Goal: Task Accomplishment & Management: Manage account settings

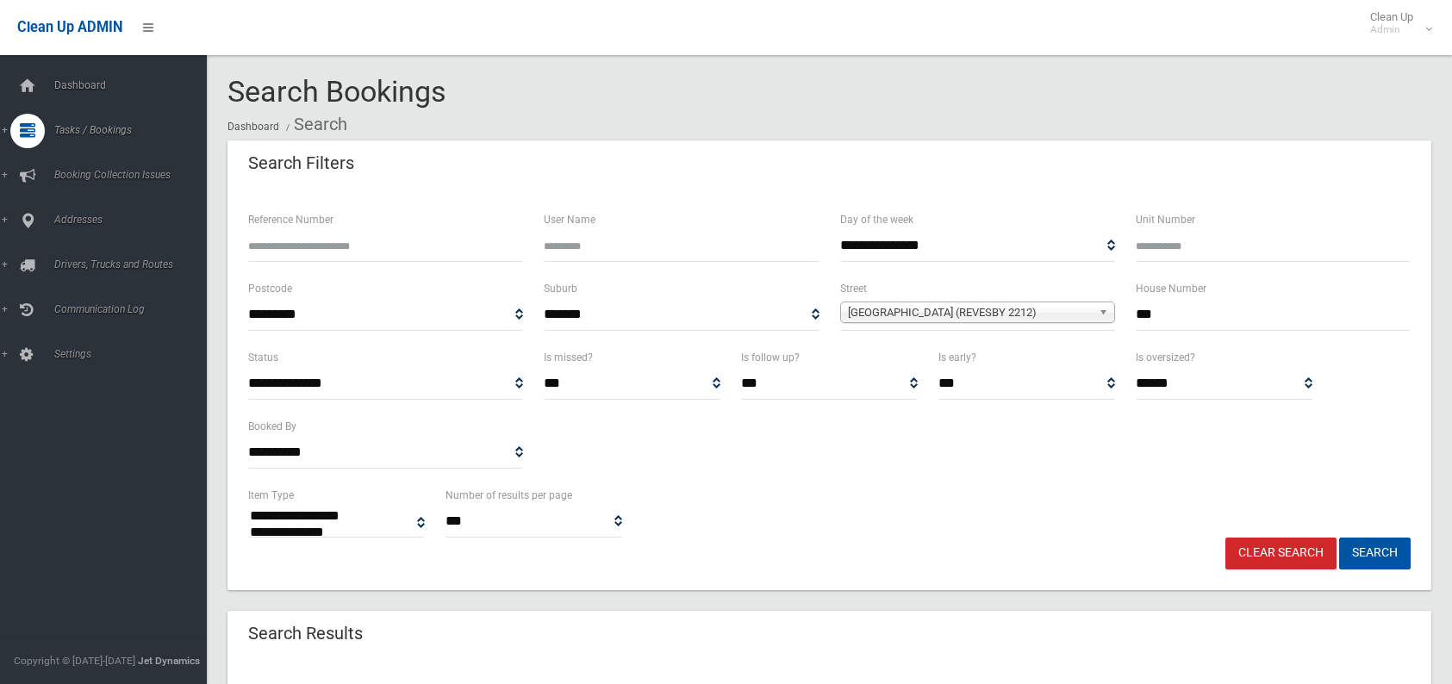
select select
click at [1288, 557] on link "Clear Search" at bounding box center [1280, 554] width 111 height 32
select select
click at [1156, 312] on input "text" at bounding box center [1273, 315] width 275 height 32
type input "***"
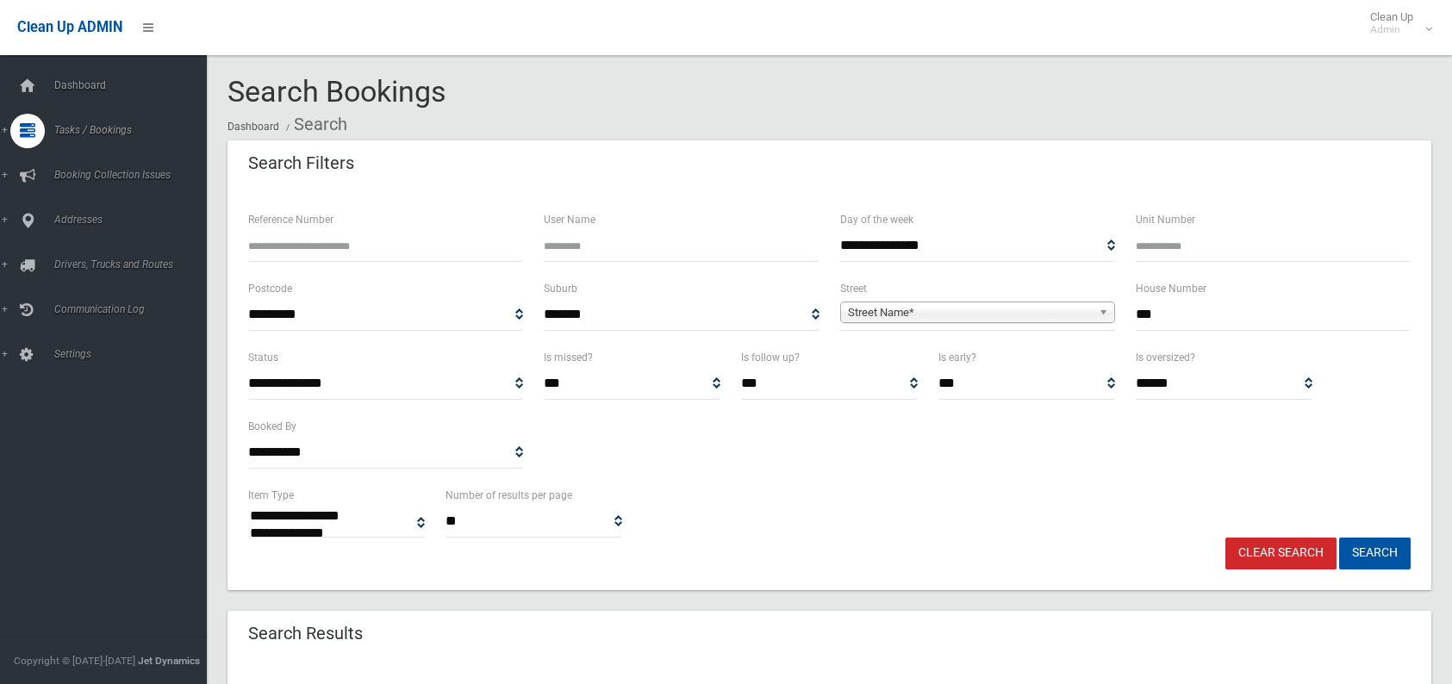
click at [888, 303] on span "Street Name*" at bounding box center [970, 312] width 244 height 21
click at [918, 309] on span "Street Name*" at bounding box center [970, 312] width 244 height 21
click at [1105, 309] on b at bounding box center [1107, 312] width 16 height 20
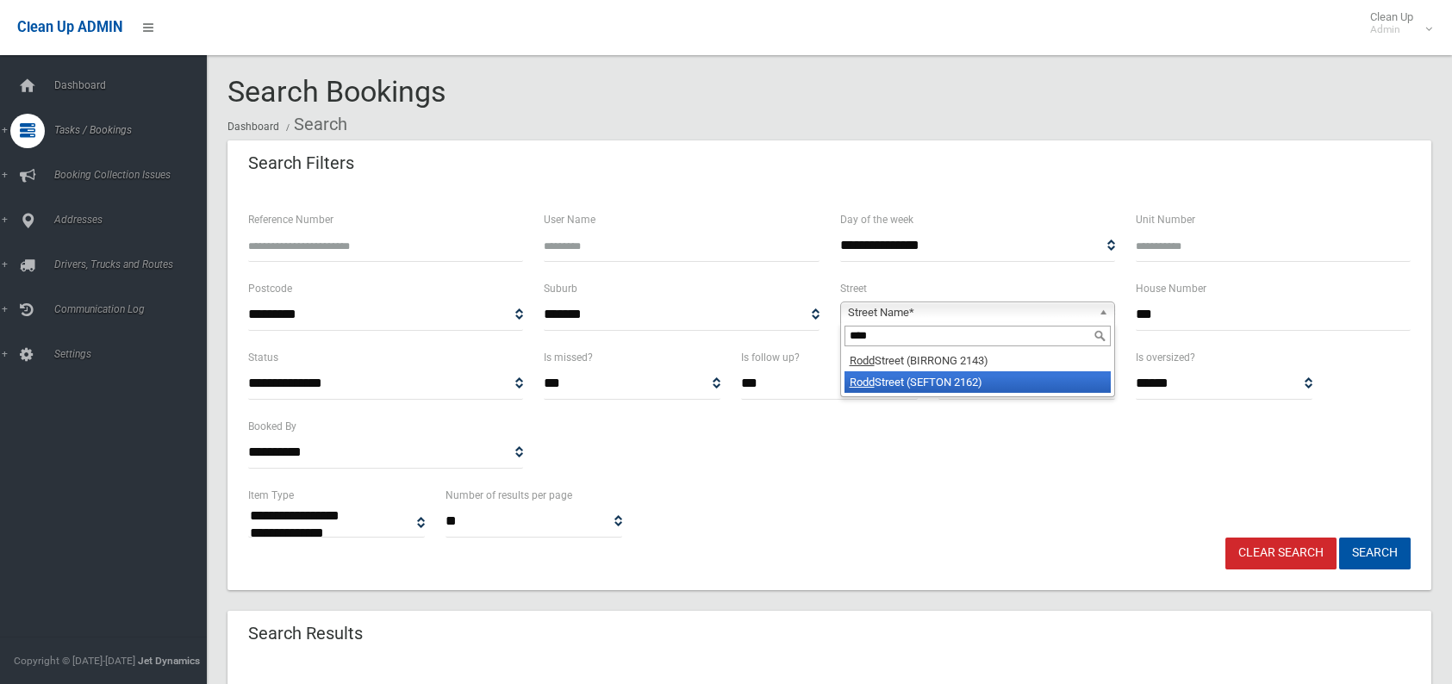
type input "****"
click at [1011, 388] on li "Rodd Street (SEFTON 2162)" at bounding box center [978, 382] width 266 height 22
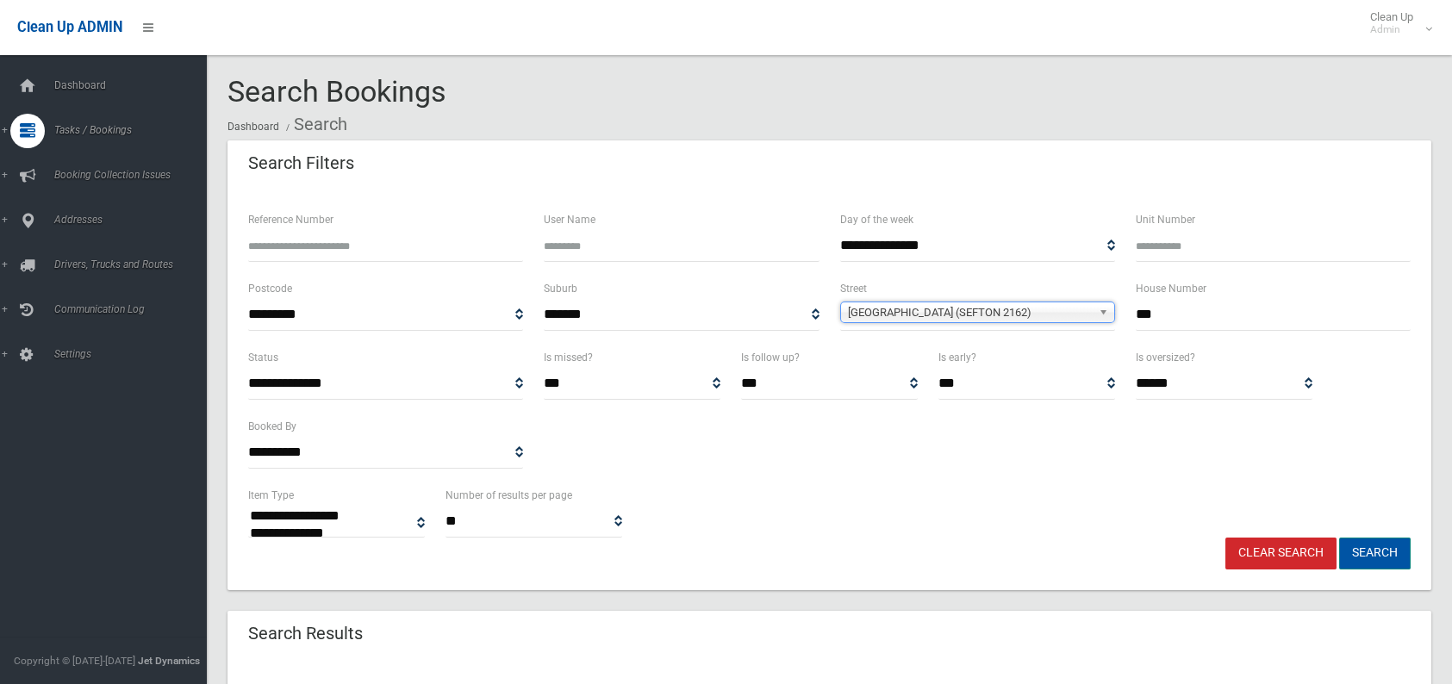
click at [1384, 564] on button "Search" at bounding box center [1375, 554] width 72 height 32
select select
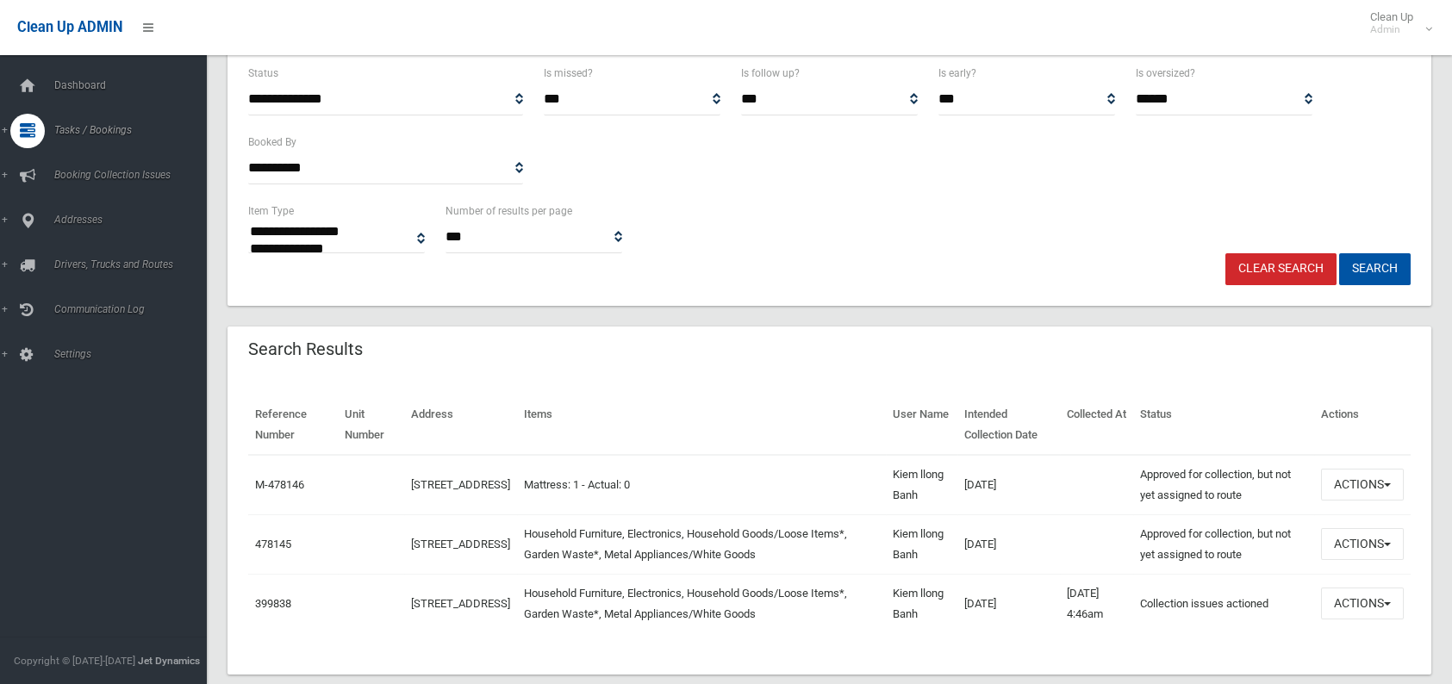
scroll to position [315, 0]
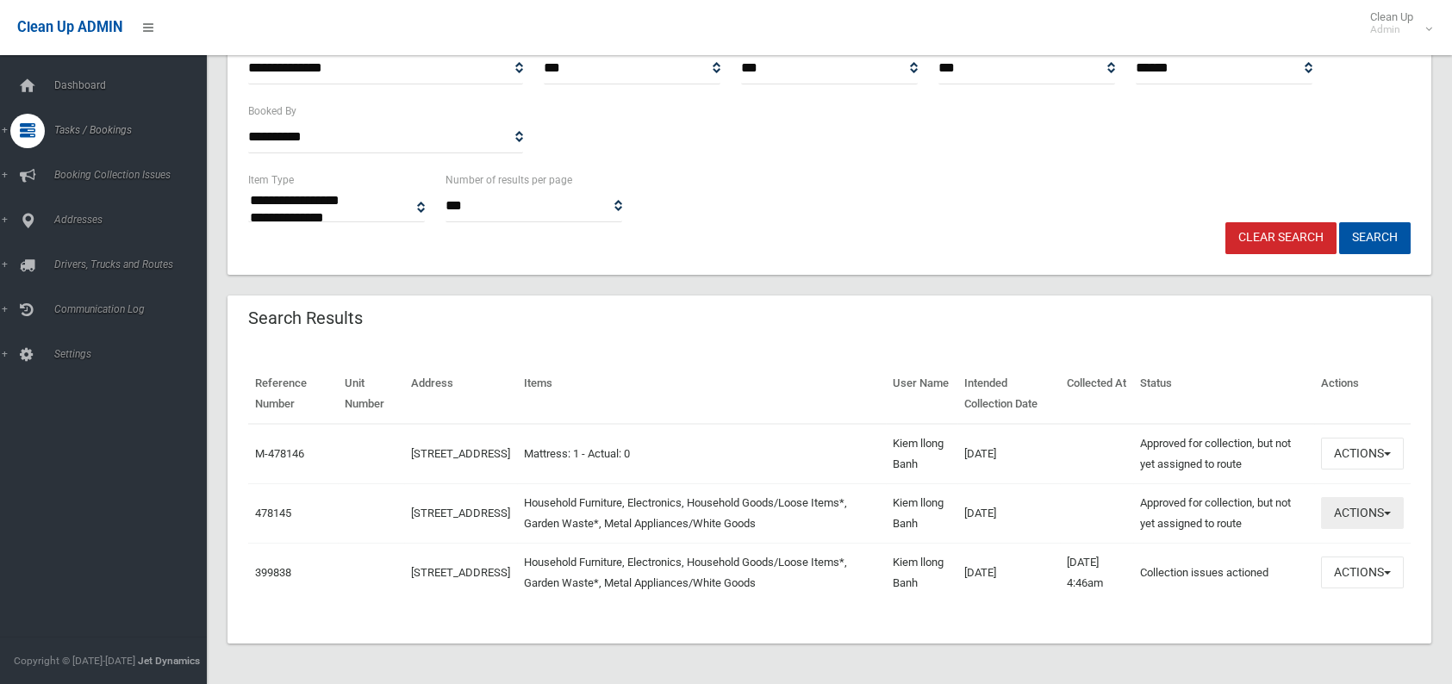
click at [1331, 507] on button "Actions" at bounding box center [1362, 513] width 83 height 32
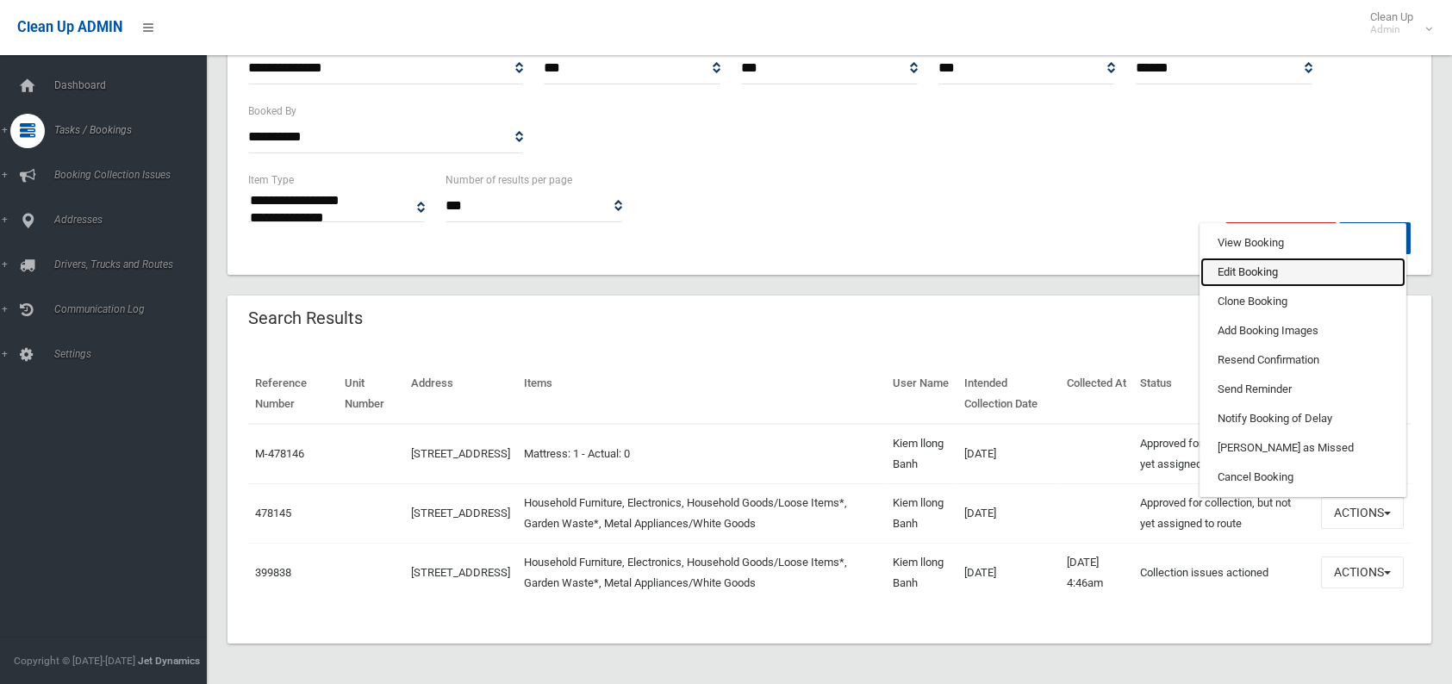
click at [1262, 271] on link "Edit Booking" at bounding box center [1302, 272] width 205 height 29
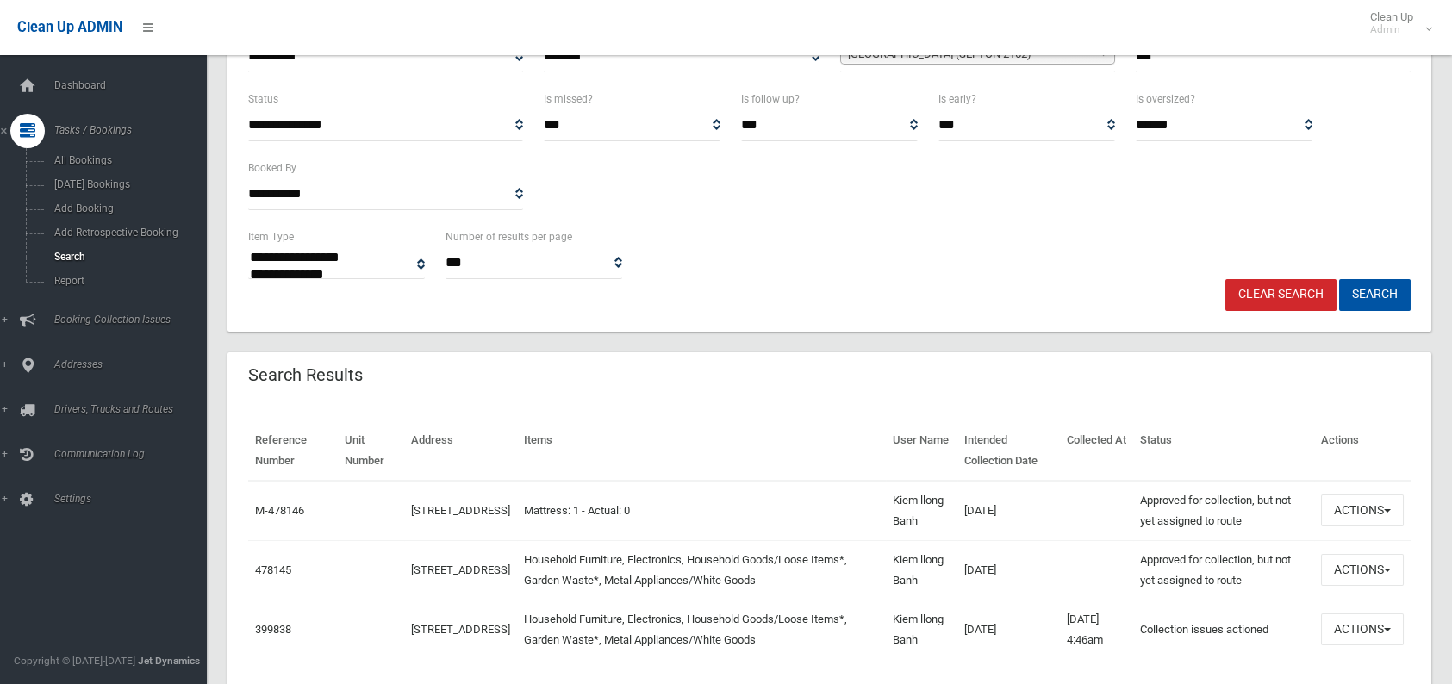
scroll to position [229, 0]
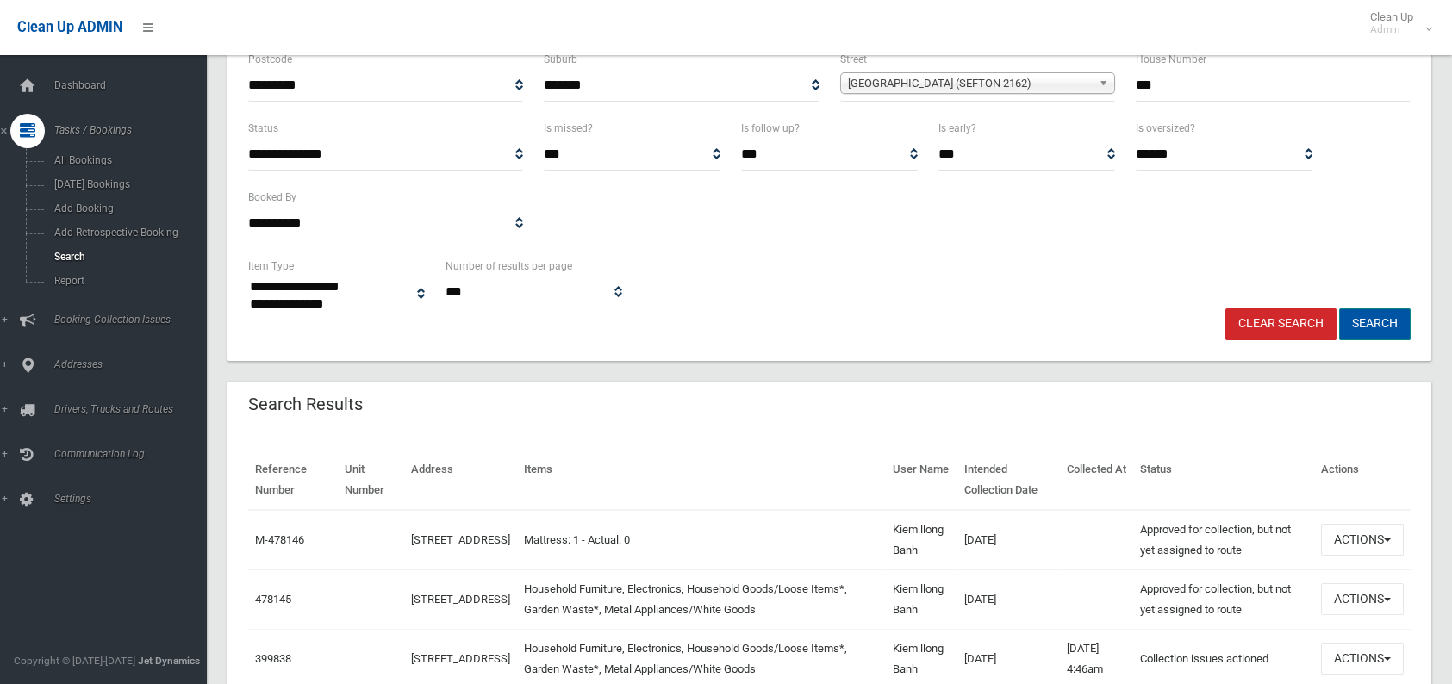
click at [1373, 321] on button "Search" at bounding box center [1375, 325] width 72 height 32
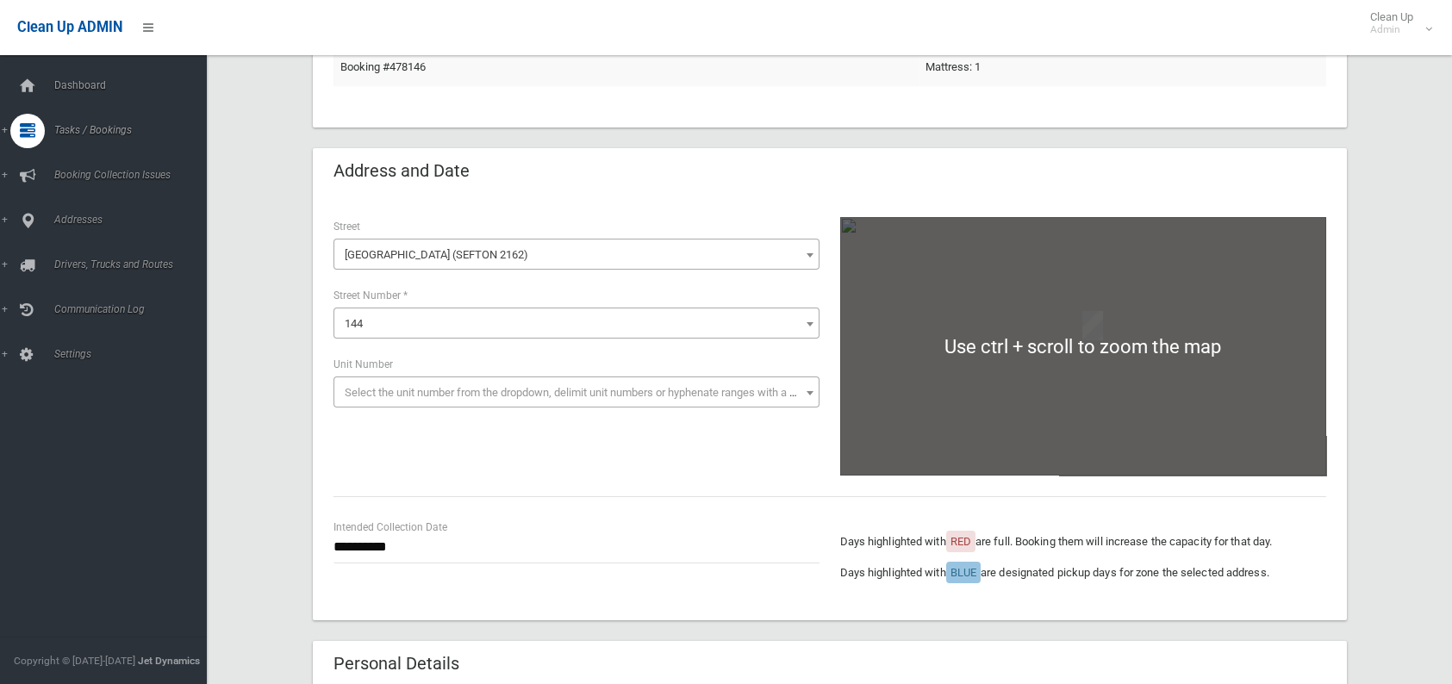
scroll to position [172, 0]
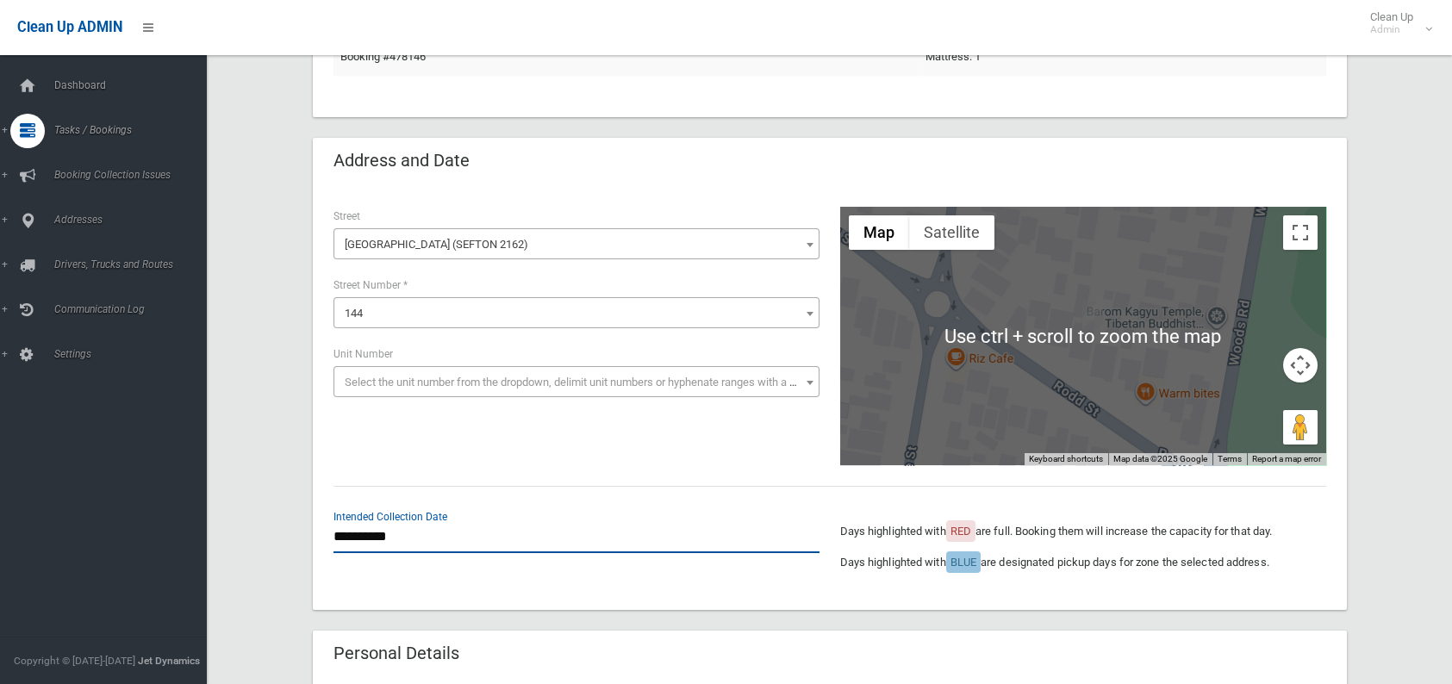
click at [444, 542] on input "**********" at bounding box center [577, 537] width 486 height 32
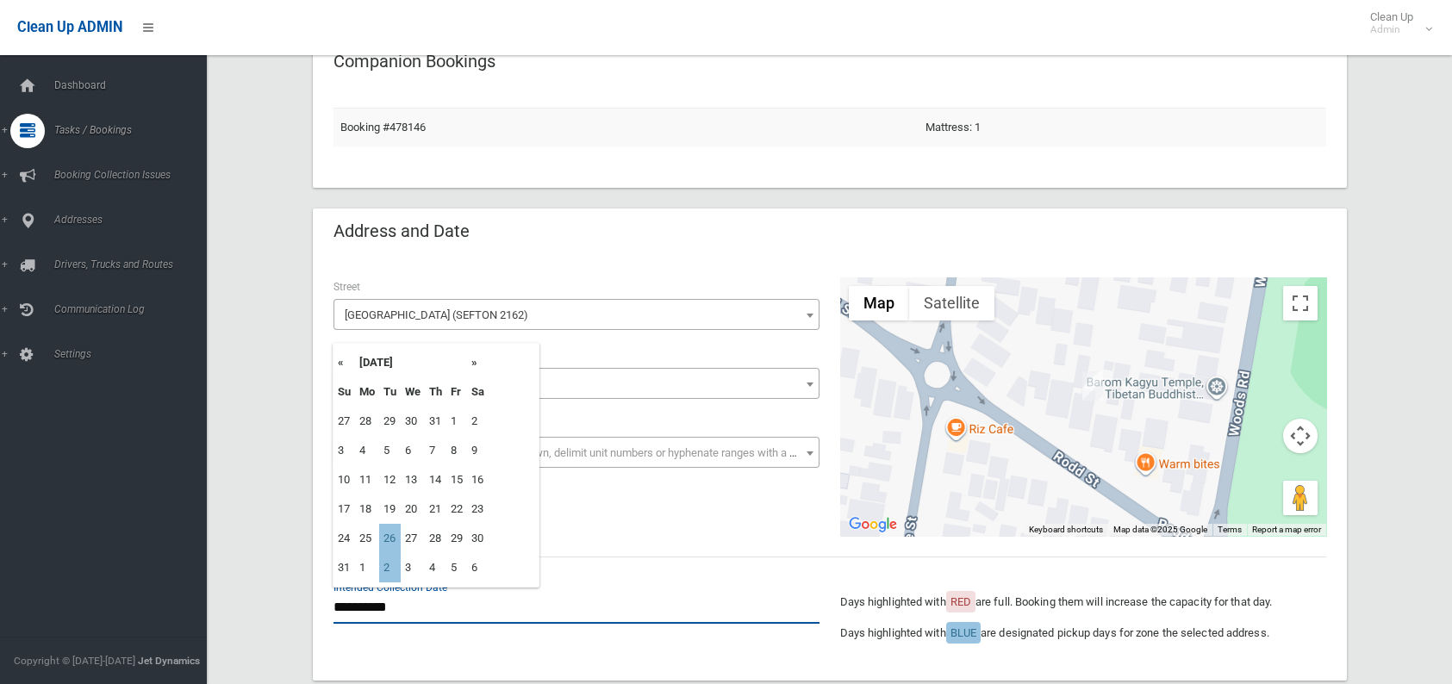
scroll to position [86, 0]
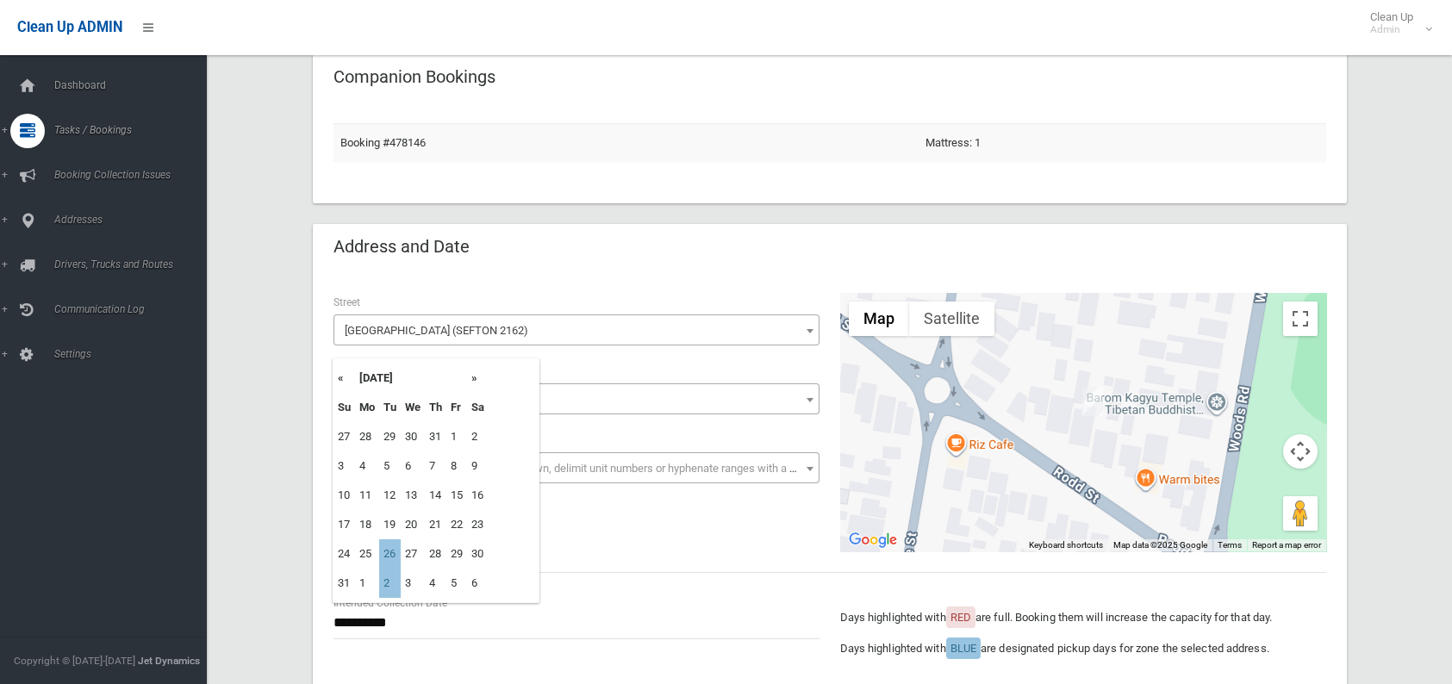
click at [477, 381] on th "»" at bounding box center [478, 378] width 22 height 29
click at [397, 434] on td "2" at bounding box center [390, 436] width 22 height 29
type input "**********"
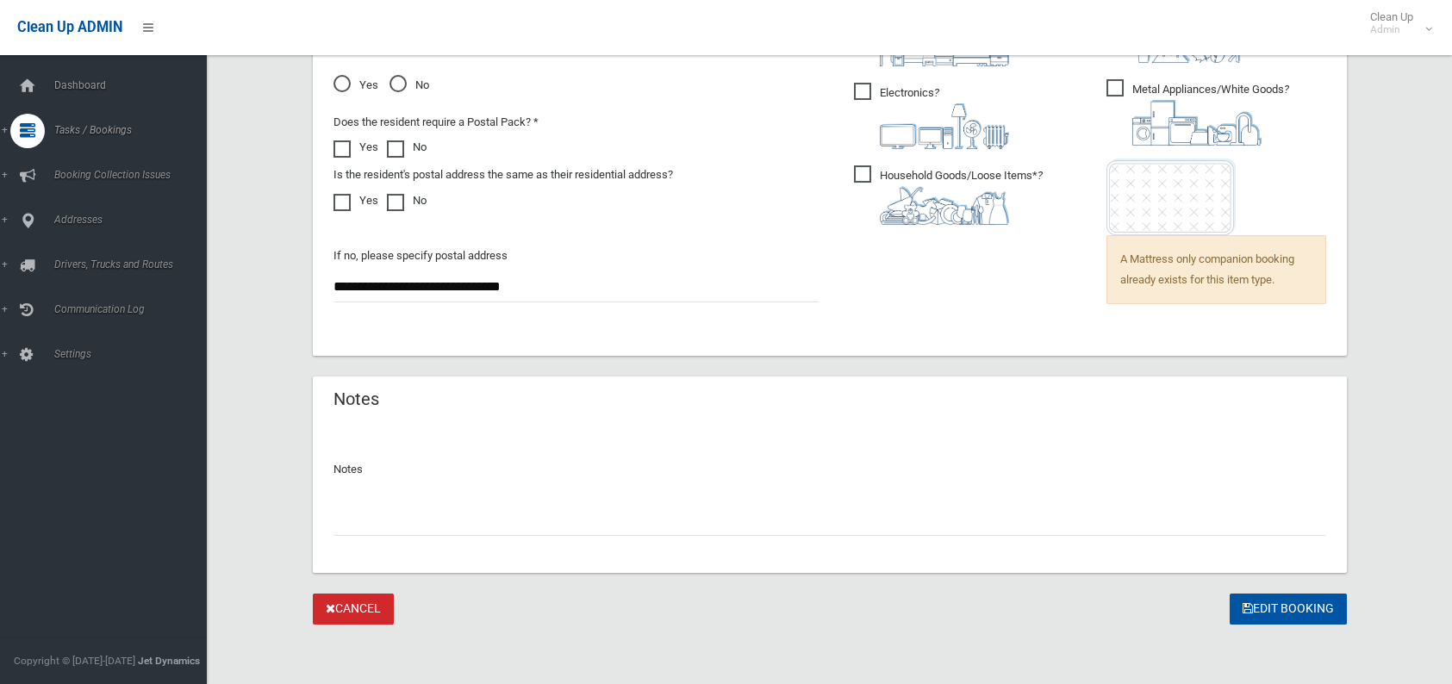
scroll to position [1298, 0]
click at [365, 521] on input "text" at bounding box center [830, 519] width 993 height 32
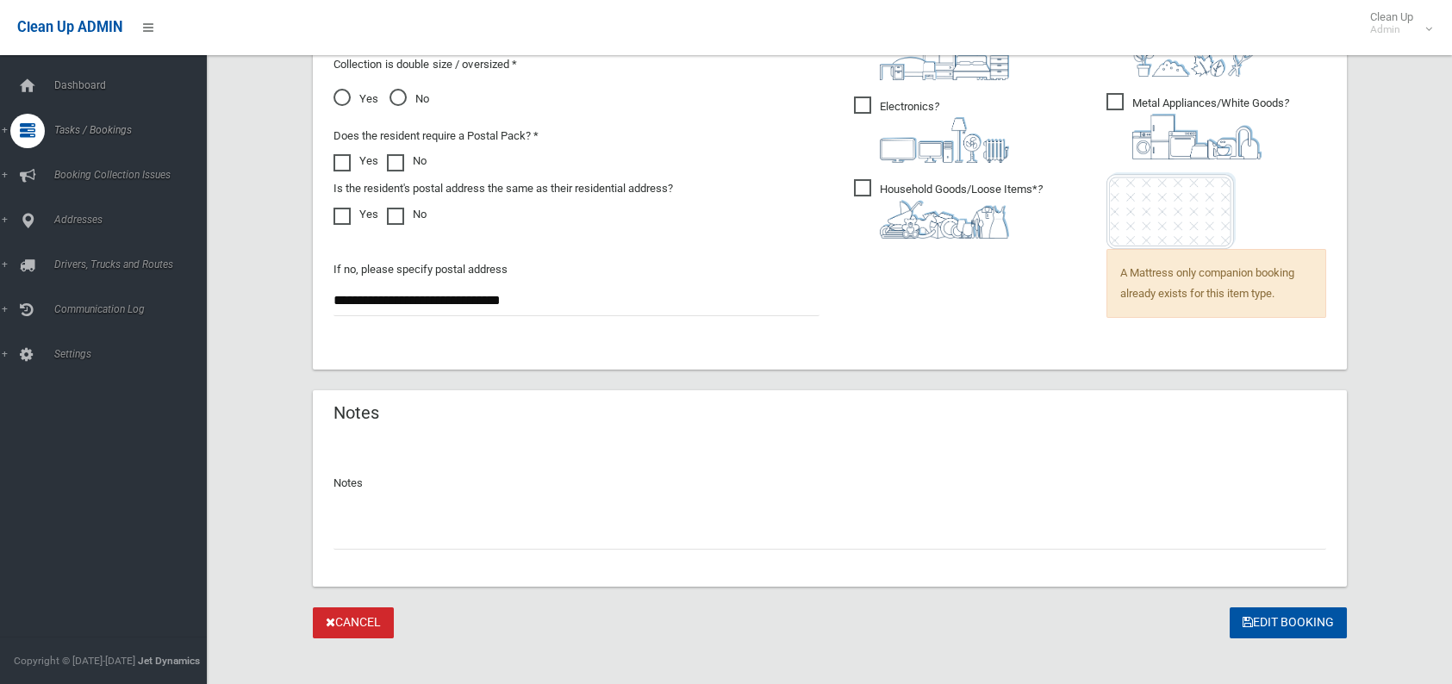
scroll to position [1293, 0]
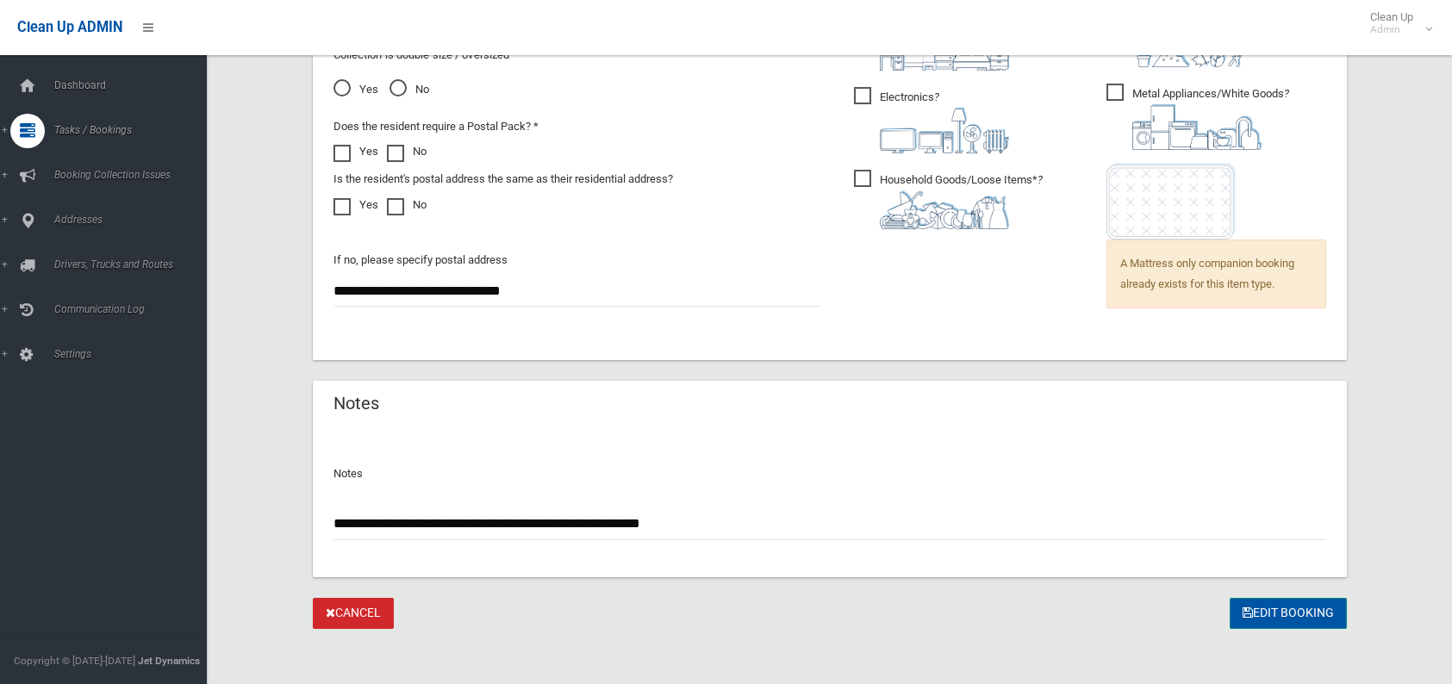
type input "**********"
click at [1238, 609] on button "Edit Booking" at bounding box center [1288, 614] width 117 height 32
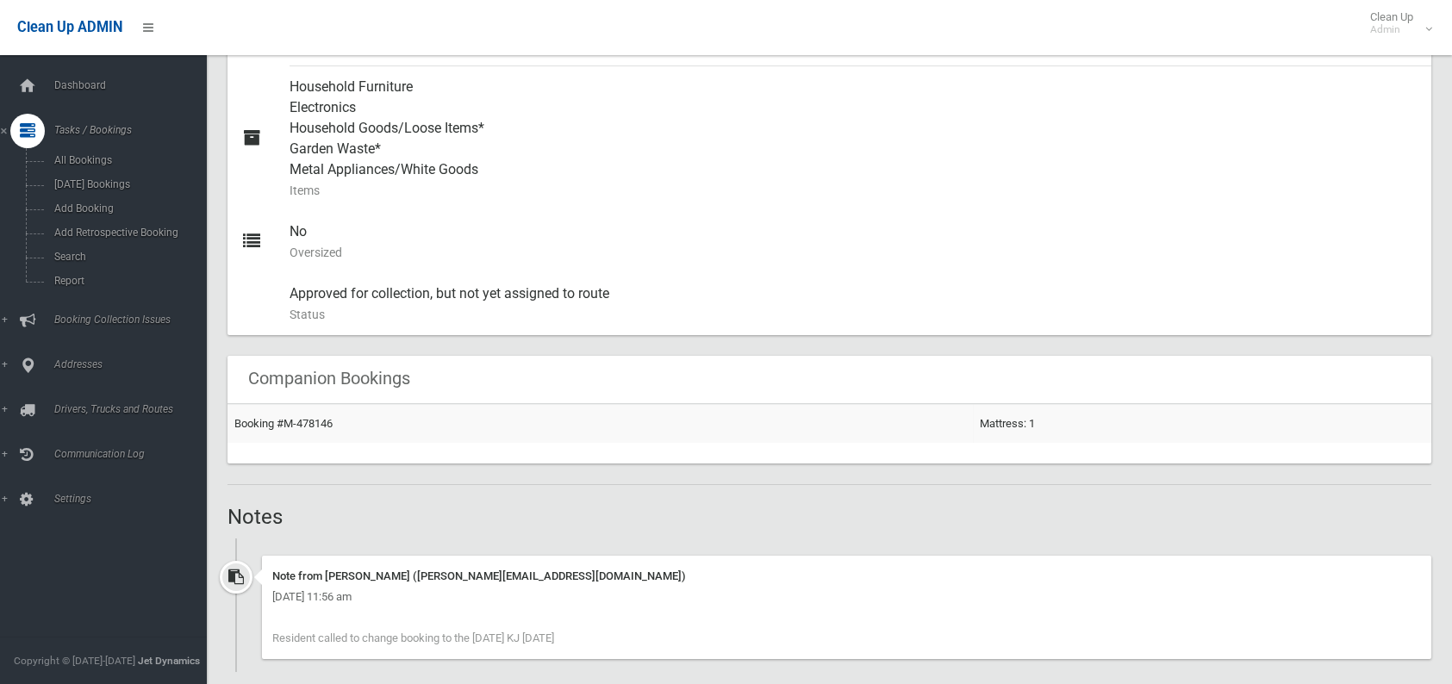
scroll to position [689, 0]
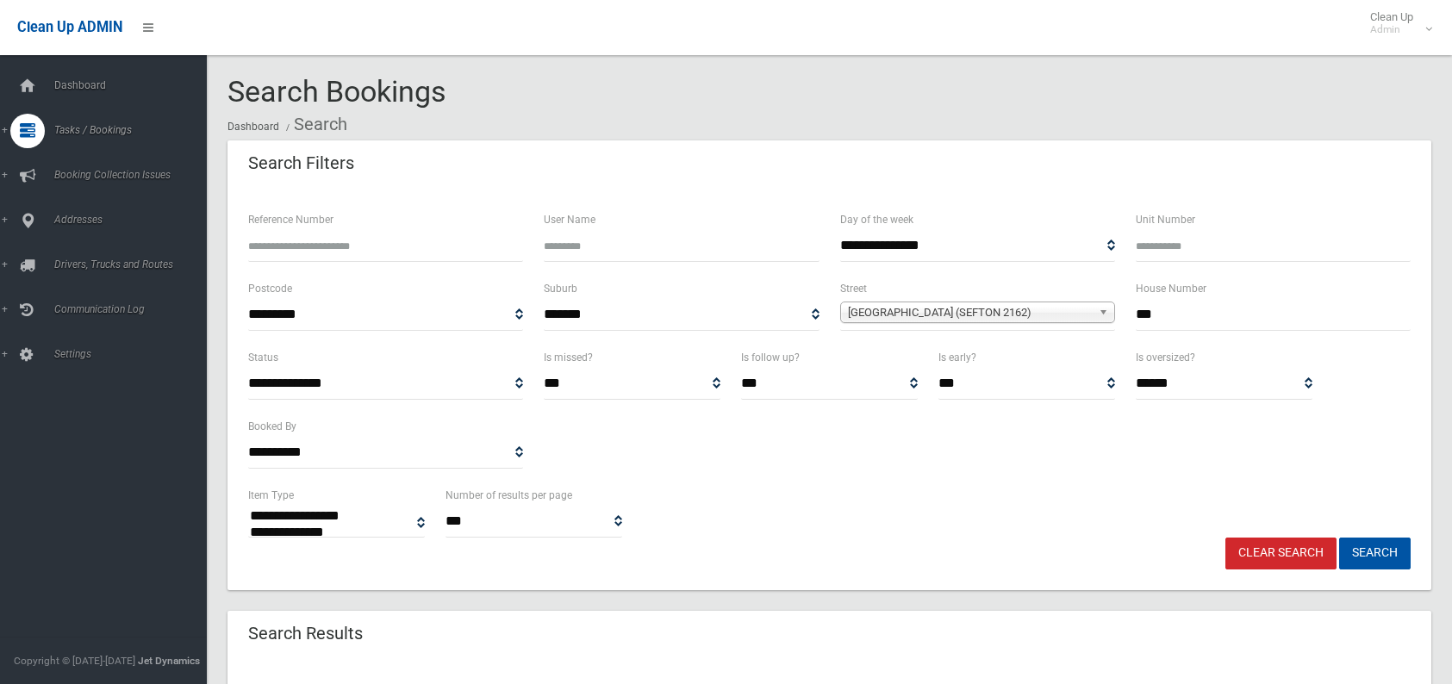
select select
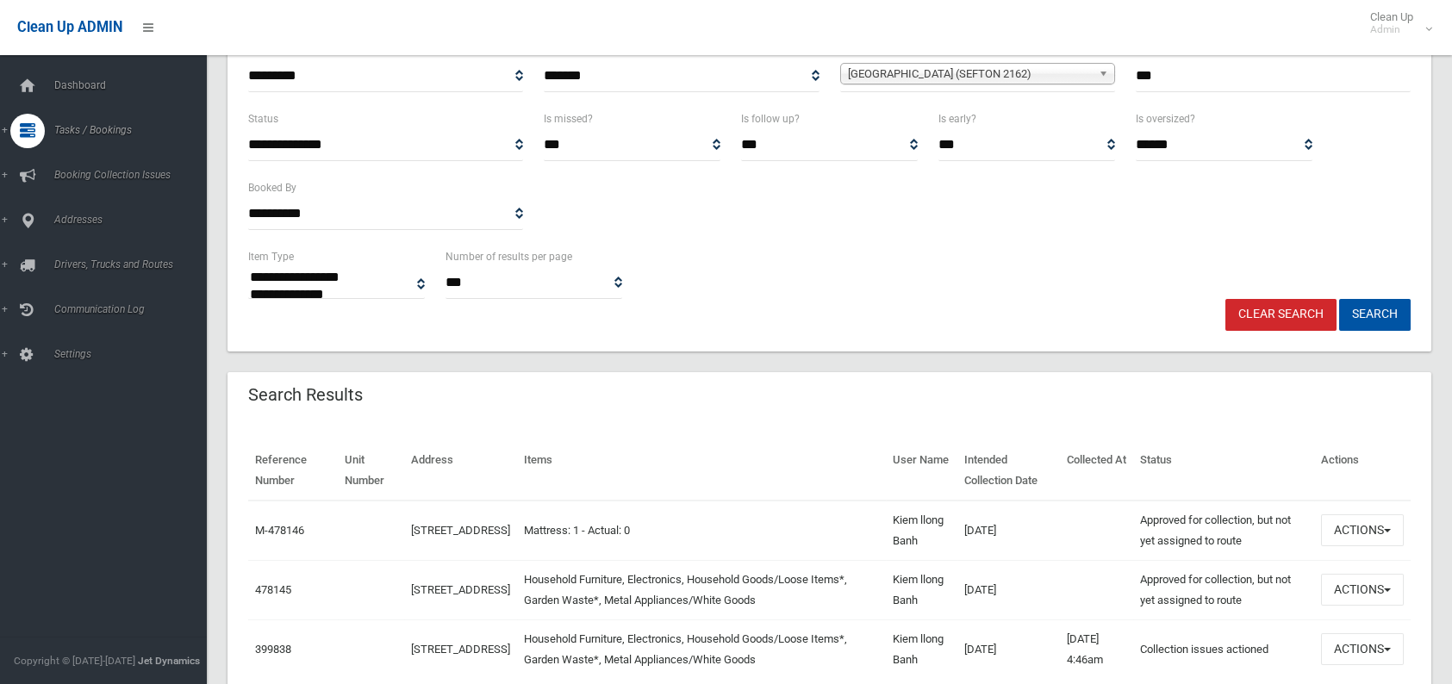
scroll to position [259, 0]
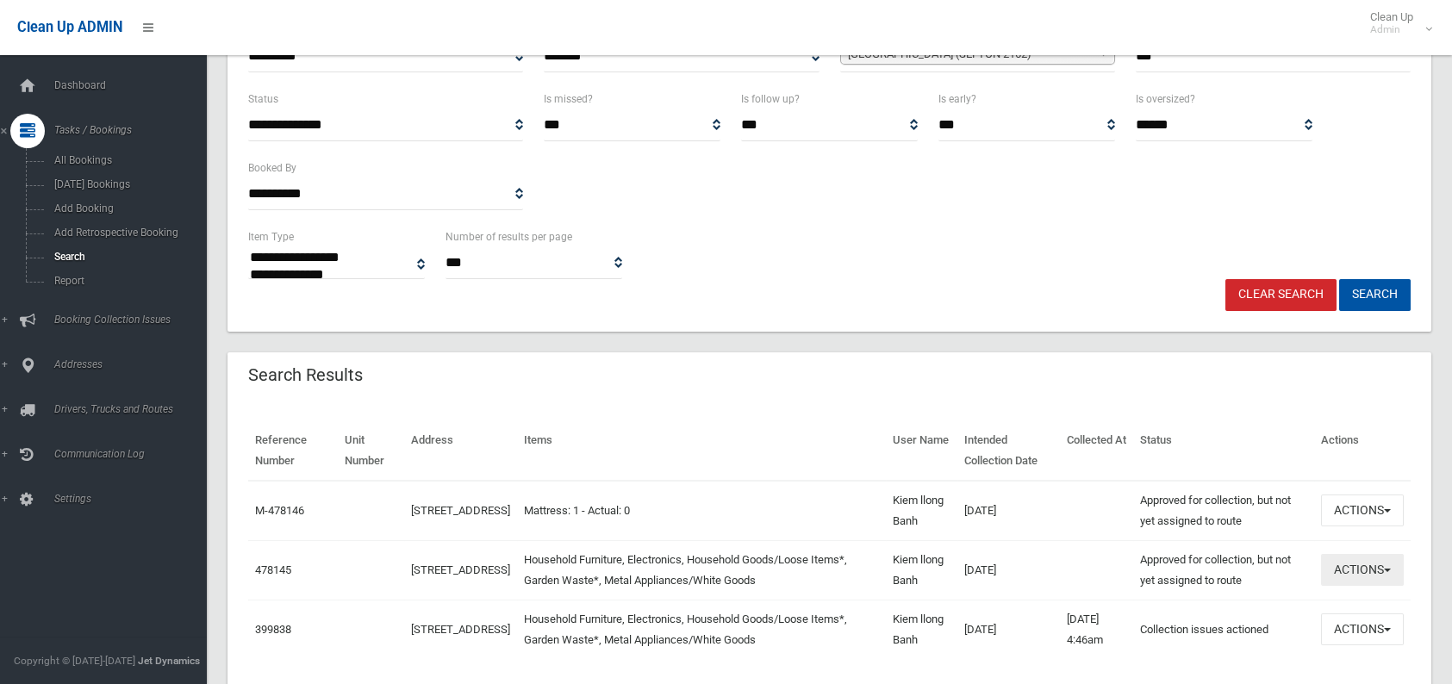
click at [1354, 560] on button "Actions" at bounding box center [1362, 570] width 83 height 32
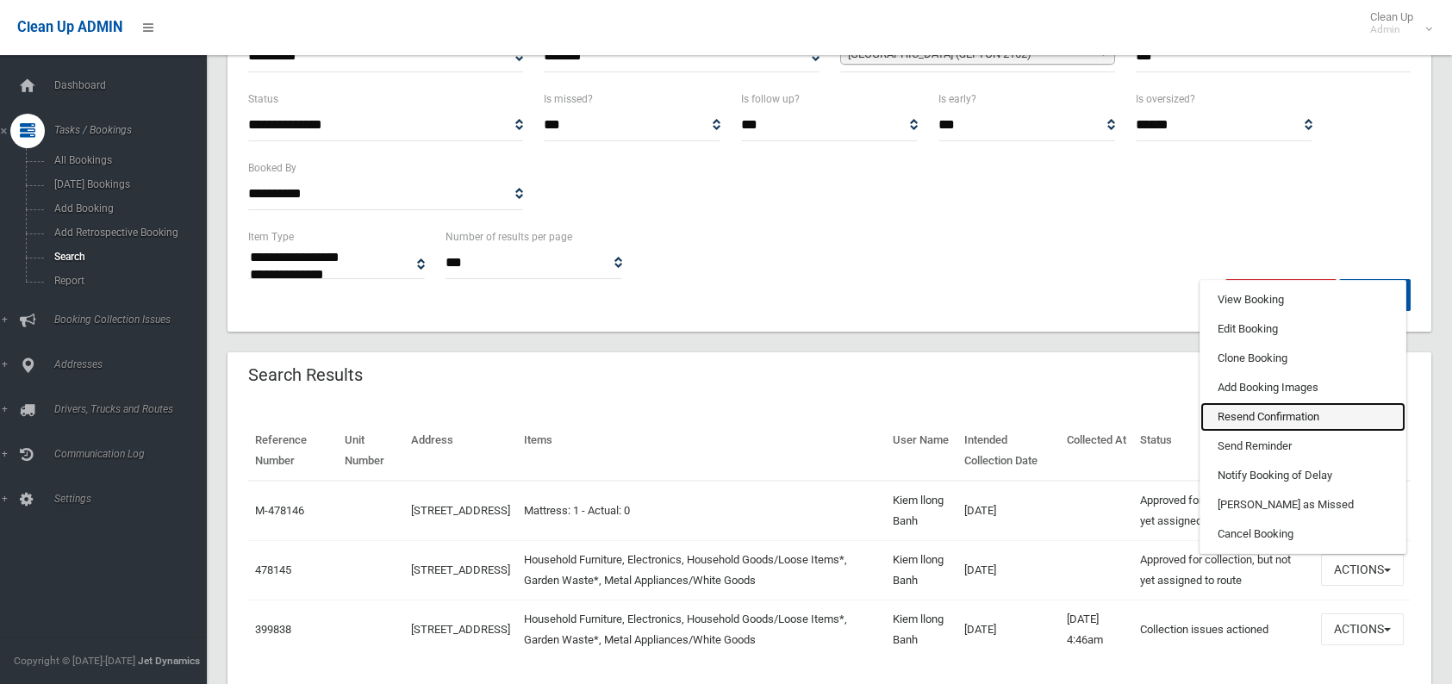
click at [1255, 418] on link "Resend Confirmation" at bounding box center [1302, 416] width 205 height 29
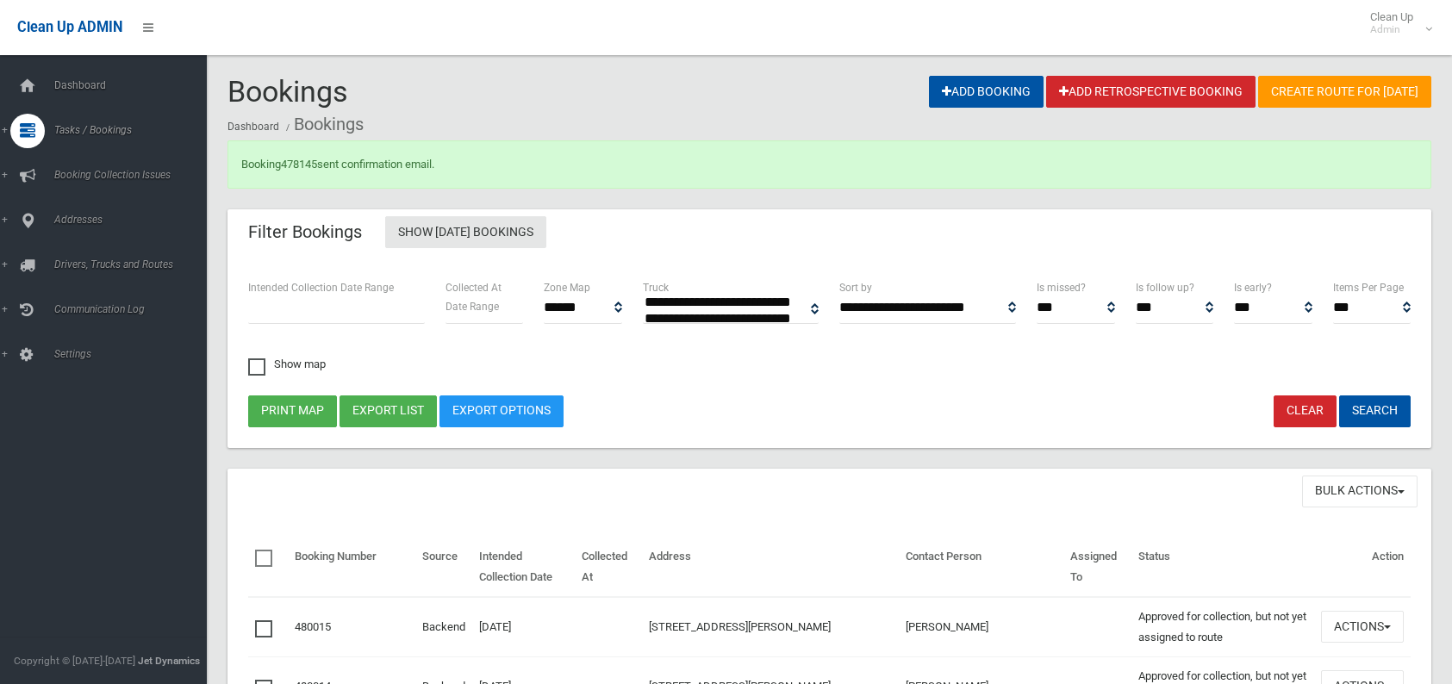
select select
